Goal: Task Accomplishment & Management: Use online tool/utility

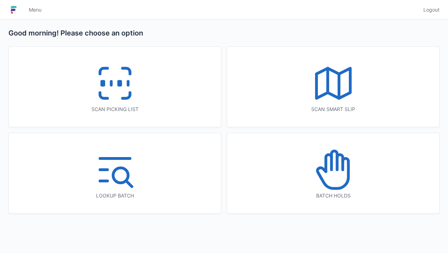
click at [109, 97] on icon at bounding box center [114, 83] width 45 height 45
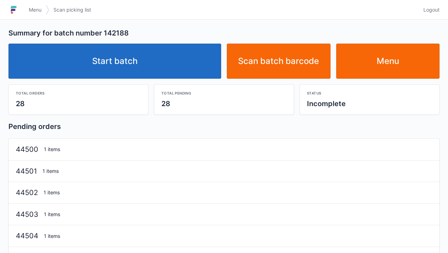
click at [173, 62] on link "Start batch" at bounding box center [114, 61] width 213 height 35
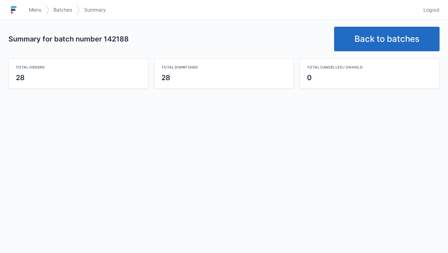
click at [411, 35] on link "Back to batches" at bounding box center [386, 39] width 105 height 25
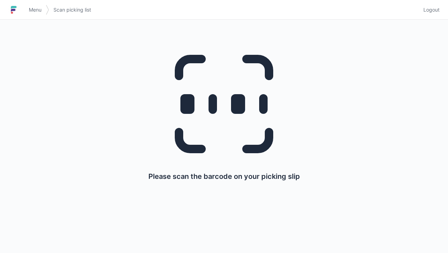
click at [436, 14] on link "Logout" at bounding box center [429, 10] width 20 height 13
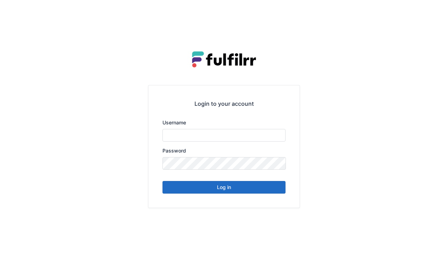
type input "******"
click at [245, 191] on button "Log in" at bounding box center [223, 187] width 123 height 13
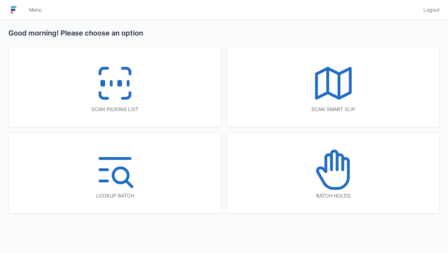
click at [133, 97] on icon at bounding box center [114, 83] width 45 height 45
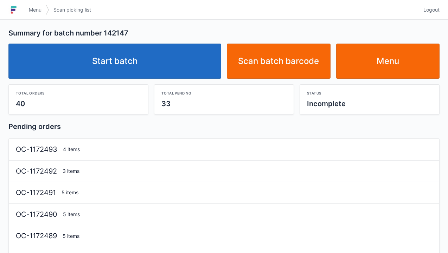
click at [168, 72] on link "Start batch" at bounding box center [114, 61] width 213 height 35
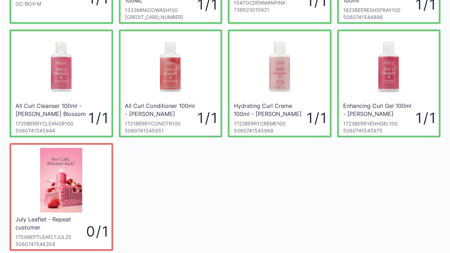
scroll to position [154, 0]
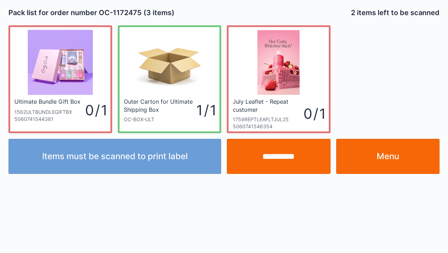
click at [280, 162] on input "**********" at bounding box center [279, 156] width 104 height 35
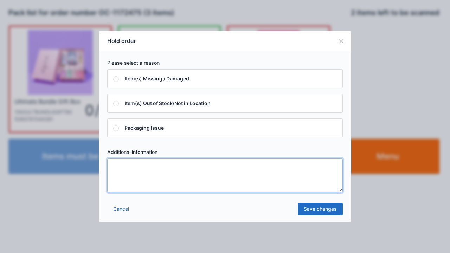
click at [160, 190] on textarea at bounding box center [225, 176] width 236 height 34
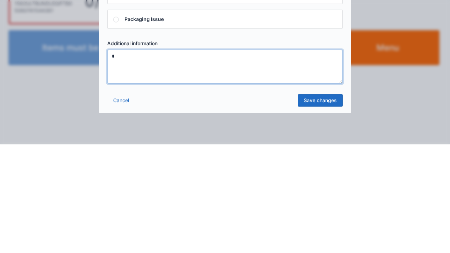
type textarea "*"
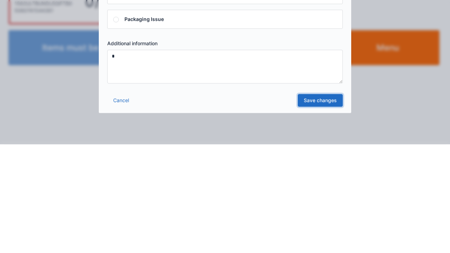
click at [324, 210] on link "Save changes" at bounding box center [320, 209] width 45 height 13
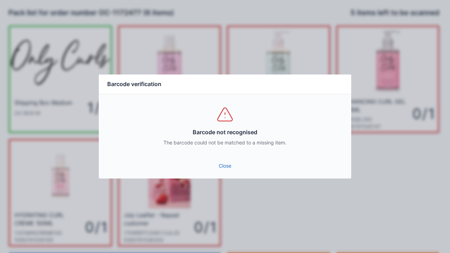
click at [220, 162] on link "Close" at bounding box center [224, 166] width 241 height 13
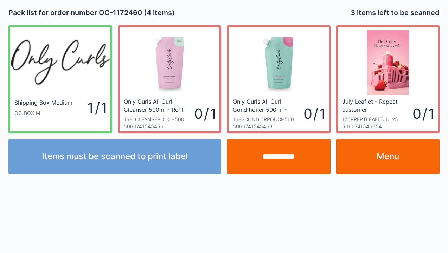
click at [392, 160] on link "Menu" at bounding box center [388, 156] width 104 height 35
